Goal: Task Accomplishment & Management: Use online tool/utility

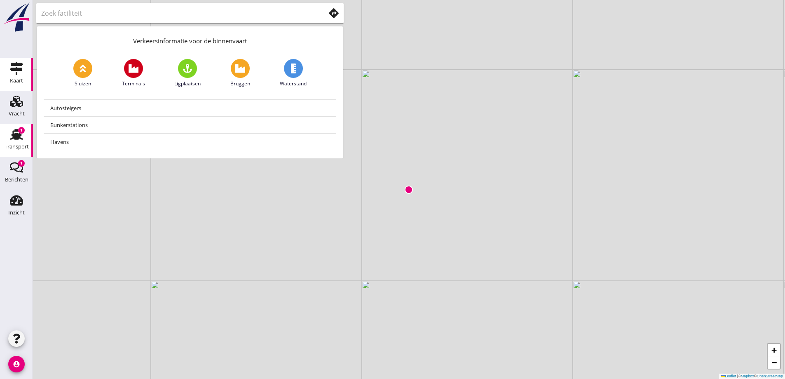
click at [16, 144] on div "Transport" at bounding box center [17, 146] width 24 height 5
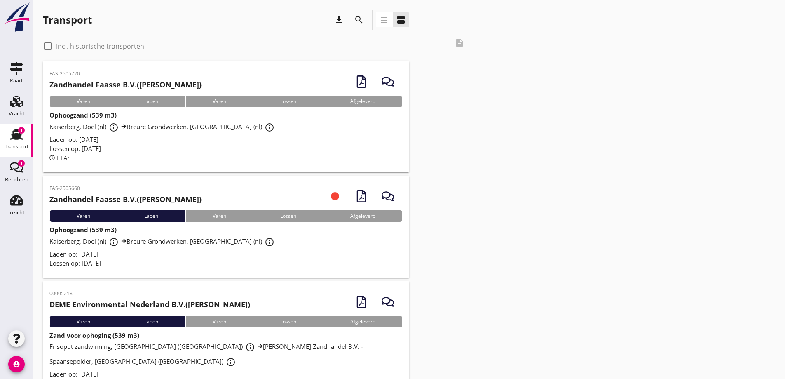
click at [99, 252] on span "Laden op: [DATE]" at bounding box center [73, 254] width 49 height 8
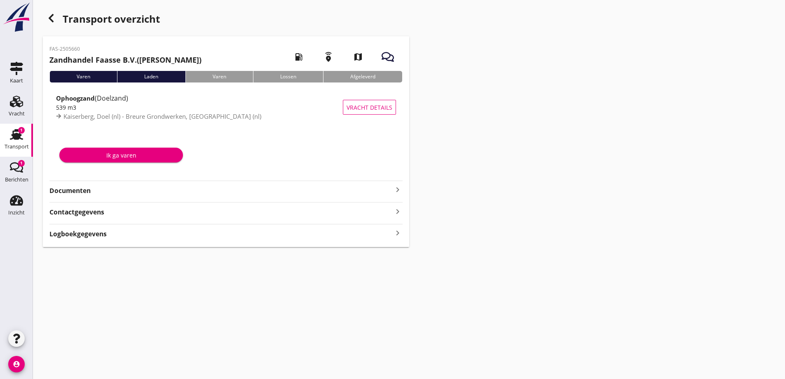
click at [80, 188] on strong "Documenten" at bounding box center [220, 190] width 343 height 9
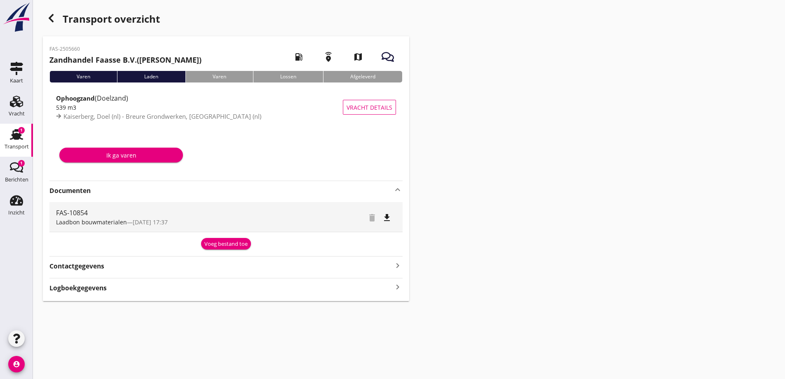
click at [236, 246] on div "Voeg bestand toe" at bounding box center [226, 244] width 43 height 8
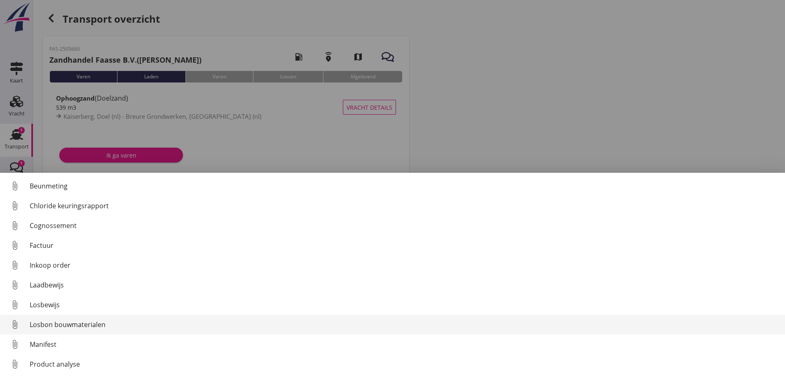
click at [87, 321] on div "Losbon bouwmaterialen" at bounding box center [404, 325] width 749 height 10
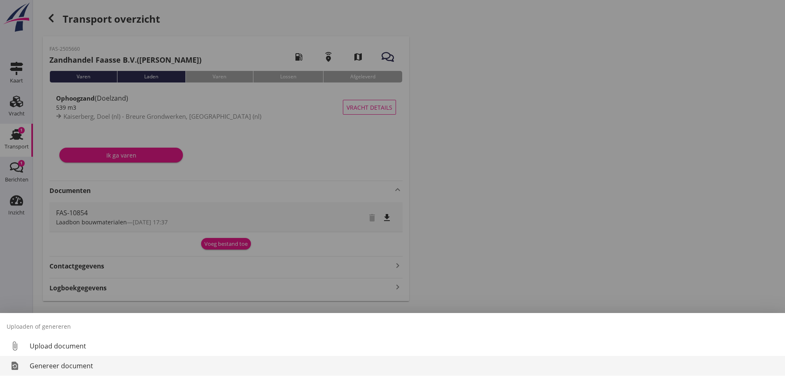
click at [90, 368] on div "Genereer document" at bounding box center [404, 366] width 749 height 10
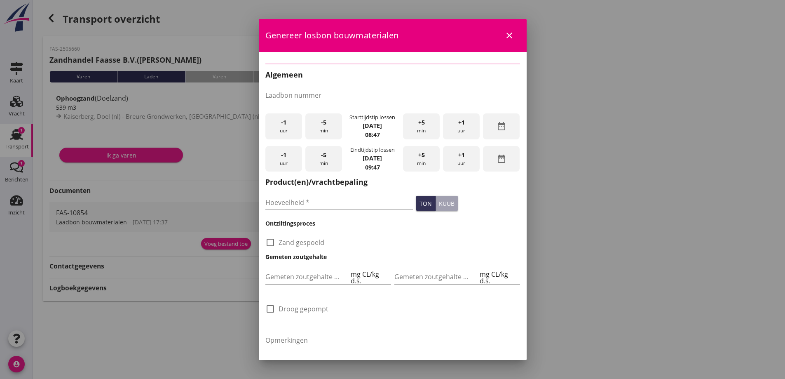
type input "FAS-10854"
checkbox input "true"
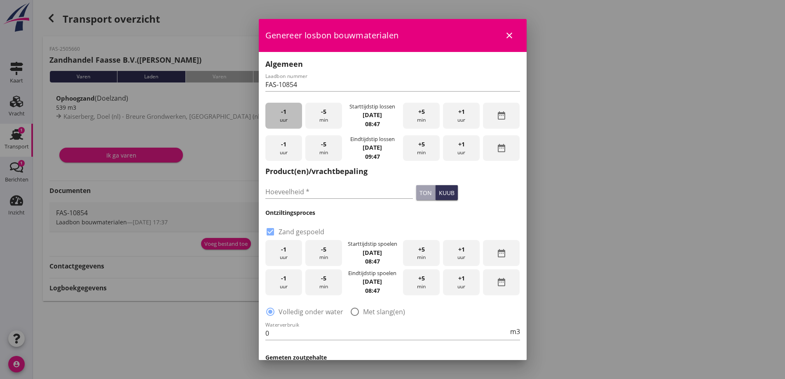
click at [293, 117] on div "-1 uur" at bounding box center [284, 116] width 37 height 26
click at [316, 185] on input "Hoeveelheid *" at bounding box center [340, 191] width 148 height 13
type input "530"
click at [355, 233] on div "check_box Zand gespoeld" at bounding box center [393, 231] width 255 height 12
click at [294, 251] on div "-1 uur" at bounding box center [284, 253] width 37 height 26
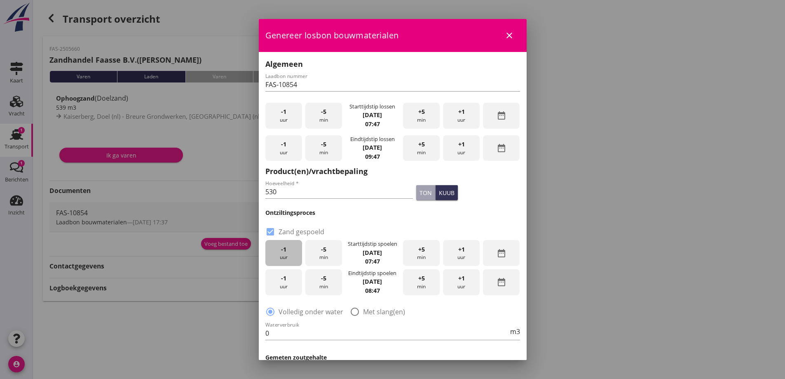
click at [294, 251] on div "-1 uur" at bounding box center [284, 253] width 37 height 26
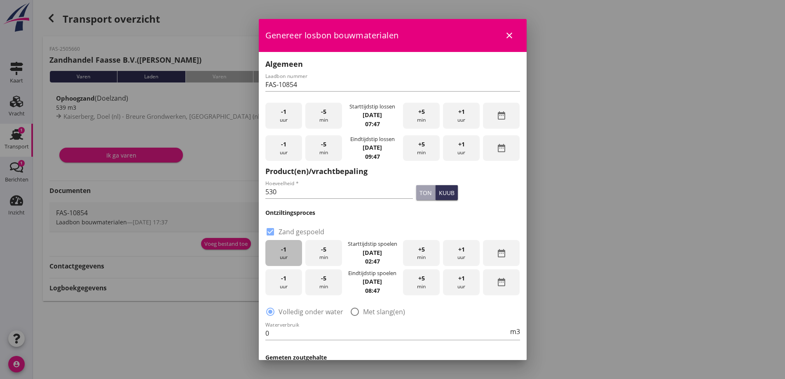
click at [294, 251] on div "-1 uur" at bounding box center [284, 253] width 37 height 26
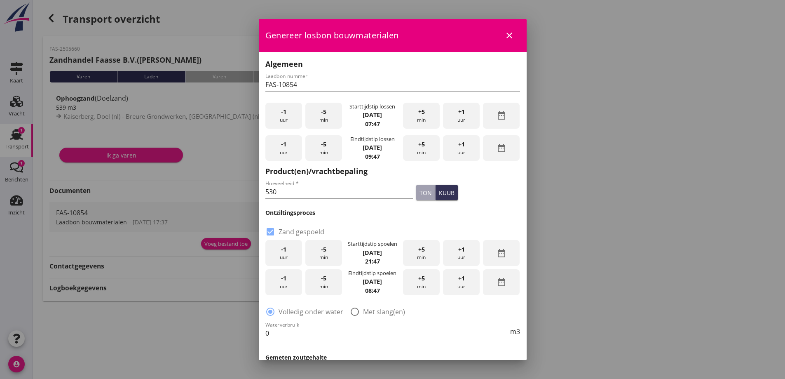
click at [281, 278] on span "-1" at bounding box center [283, 278] width 5 height 9
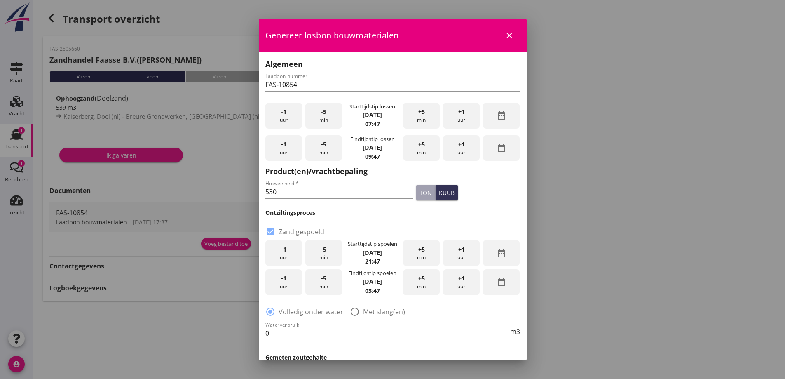
click at [281, 278] on span "-1" at bounding box center [283, 278] width 5 height 9
click at [374, 305] on div "radio_button_checked Volledig onder water radio_button_unchecked Met slang(en)" at bounding box center [393, 311] width 255 height 12
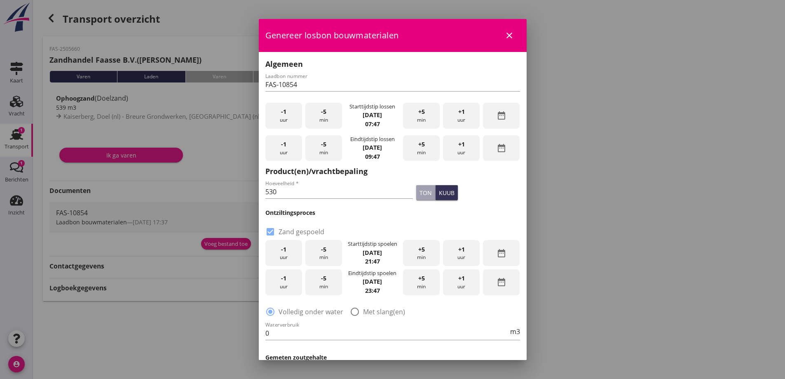
click at [362, 317] on div "radio_button_checked Volledig onder water radio_button_unchecked Met slang(en)" at bounding box center [393, 307] width 258 height 21
click at [363, 311] on label "Met slang(en)" at bounding box center [384, 312] width 42 height 8
radio input "false"
radio input "true"
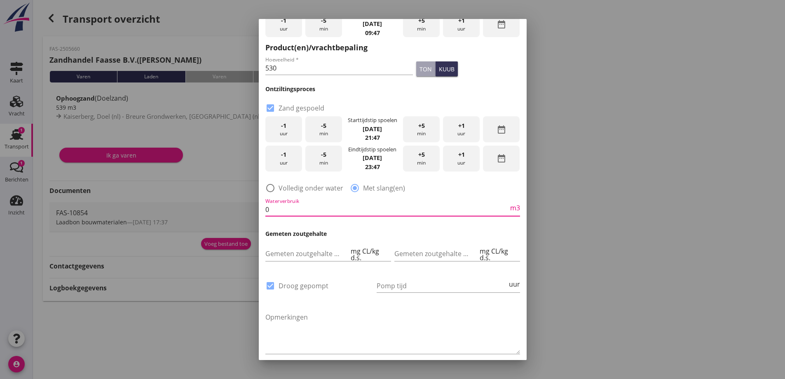
scroll to position [0, 0]
drag, startPoint x: 294, startPoint y: 207, endPoint x: 240, endPoint y: 218, distance: 55.5
click at [240, 218] on div "2025 [DATE] chevron_left [DATE] chevron_right M D W D V Z Z 1 2 3 4 5 6 7 8 9 1…" at bounding box center [392, 189] width 785 height 379
type input "260"
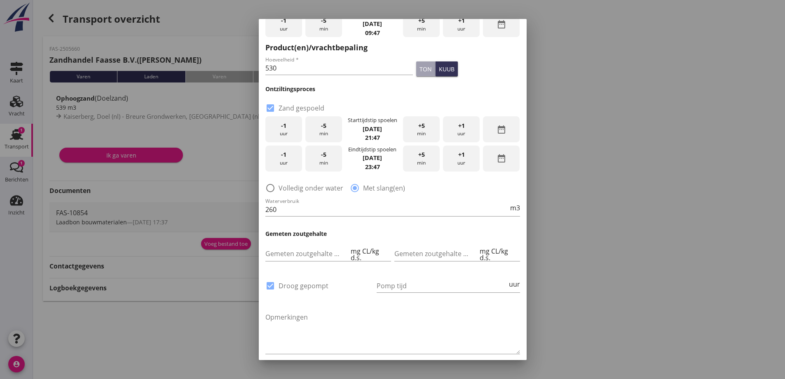
click at [338, 273] on div "check_box Droog gepompt" at bounding box center [319, 286] width 111 height 31
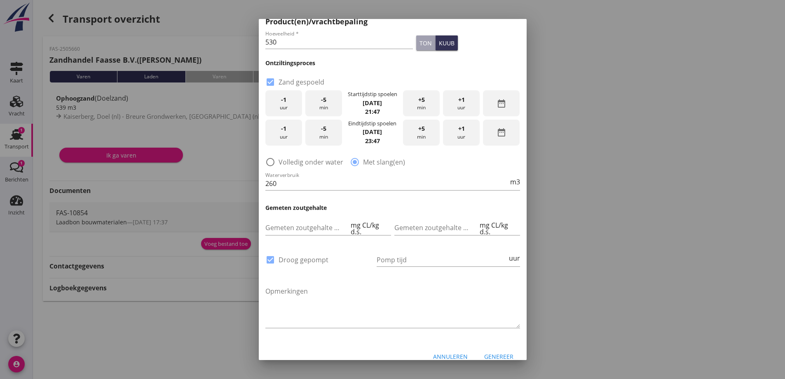
scroll to position [160, 0]
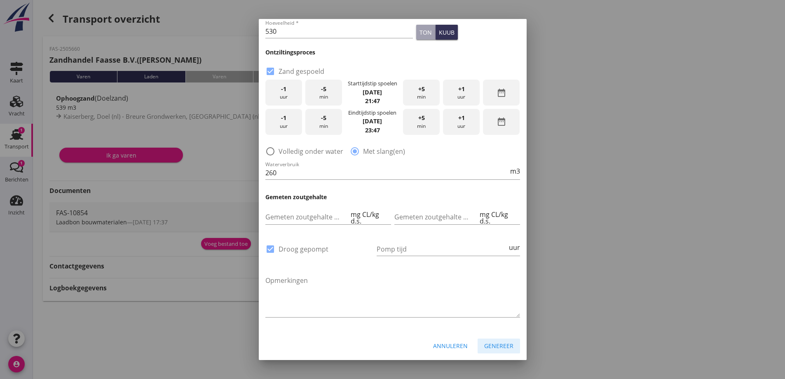
click at [503, 348] on div "Genereer" at bounding box center [498, 345] width 29 height 9
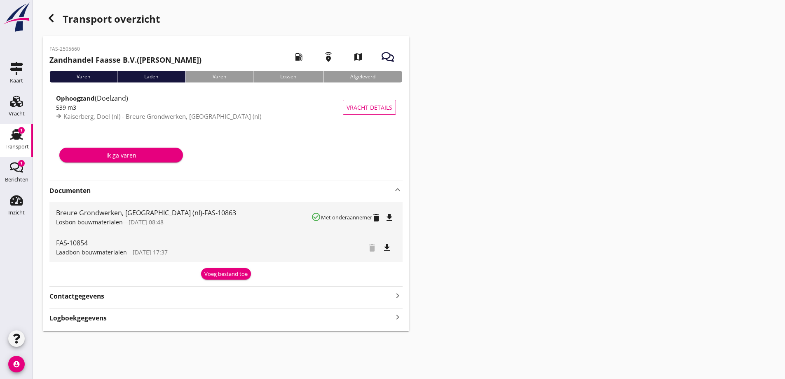
click at [390, 219] on icon "file_download" at bounding box center [390, 218] width 10 height 10
